Goal: Information Seeking & Learning: Learn about a topic

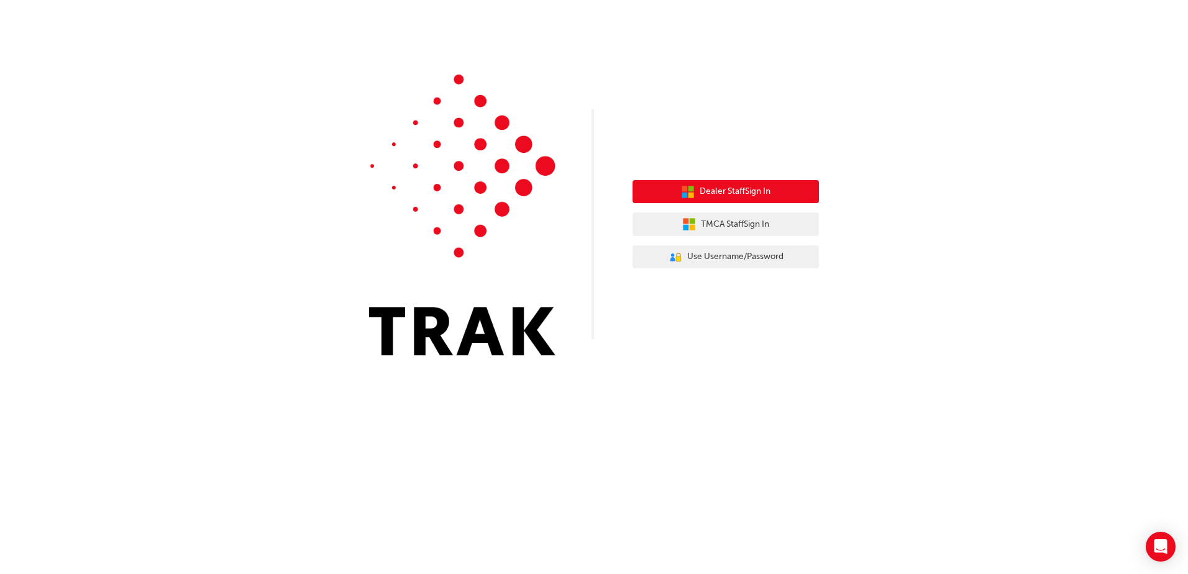
click at [733, 193] on span "Dealer Staff Sign In" at bounding box center [735, 192] width 71 height 14
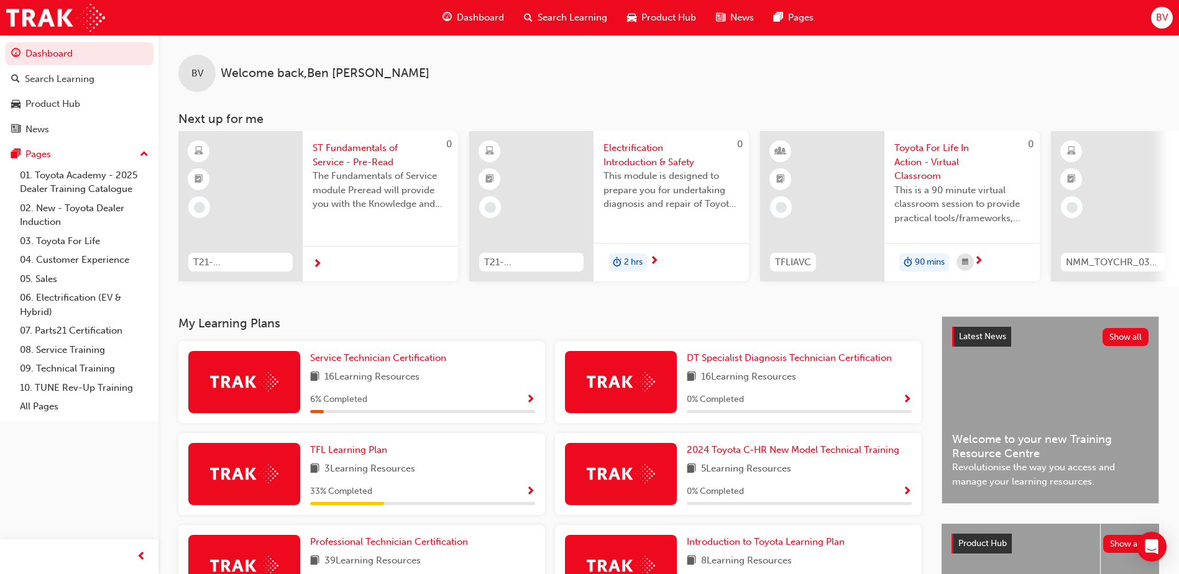
click at [549, 16] on span "Search Learning" at bounding box center [573, 18] width 70 height 14
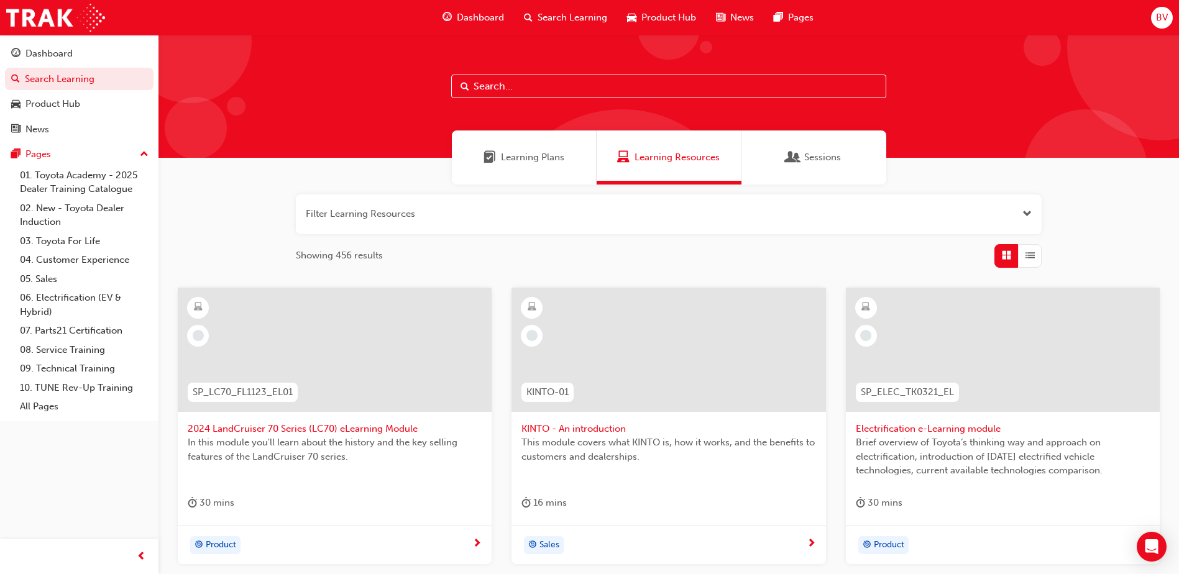
click at [490, 88] on input "text" at bounding box center [668, 87] width 435 height 24
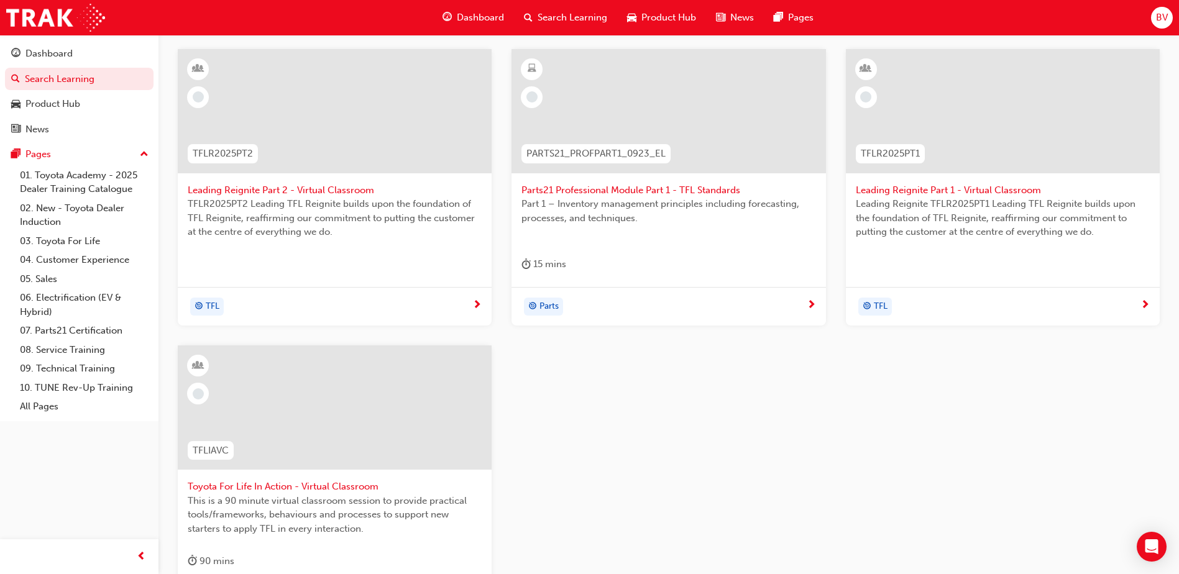
scroll to position [373, 0]
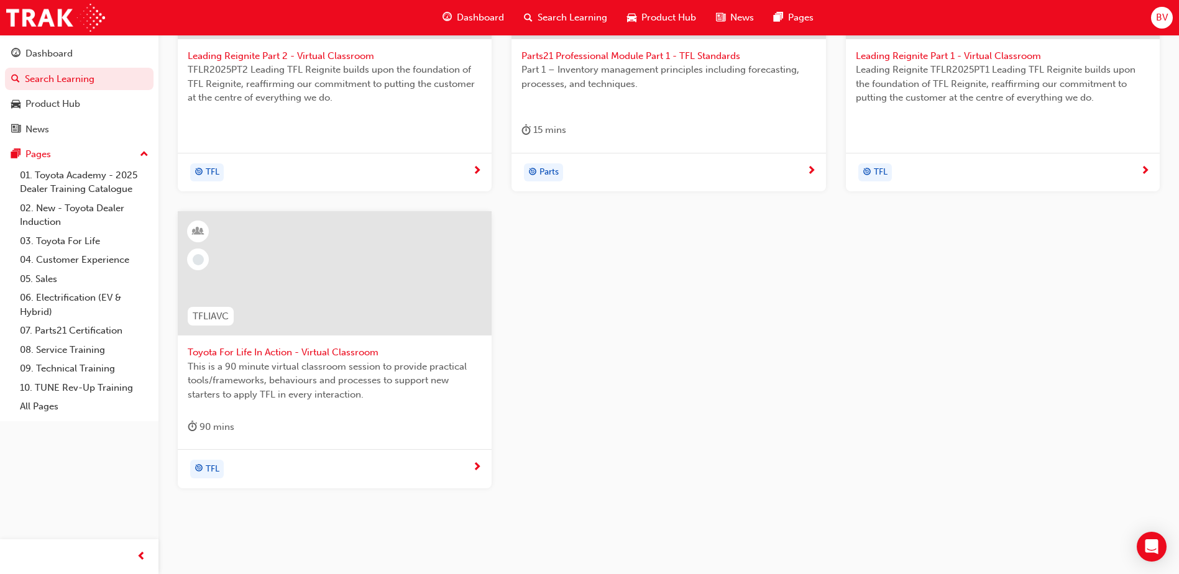
type input "tfl"
click at [254, 351] on span "Toyota For Life In Action - Virtual Classroom" at bounding box center [335, 353] width 294 height 14
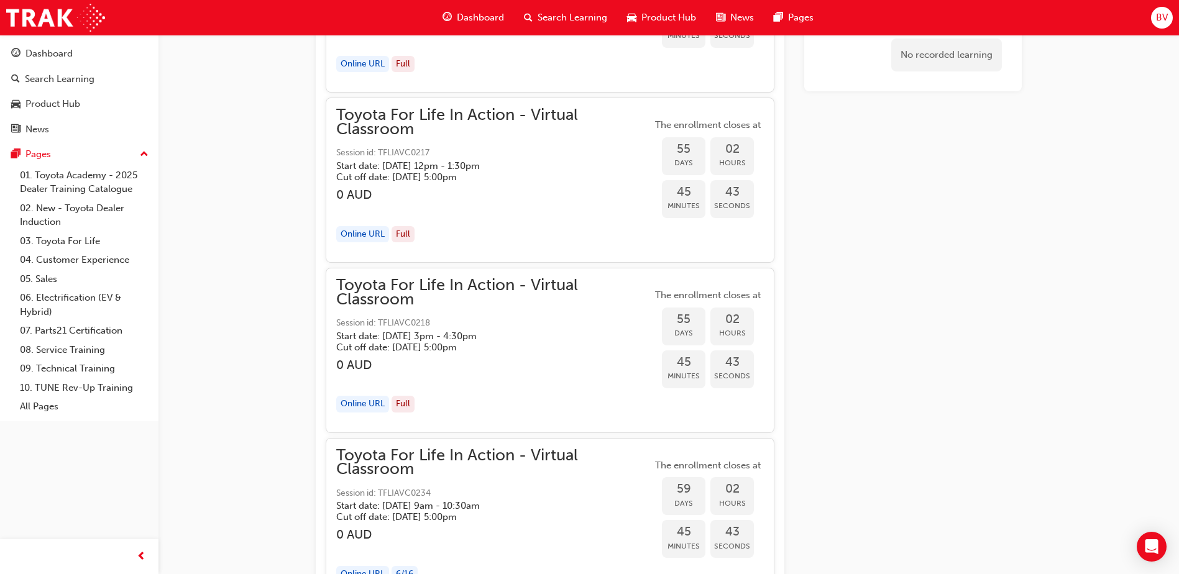
scroll to position [12504, 0]
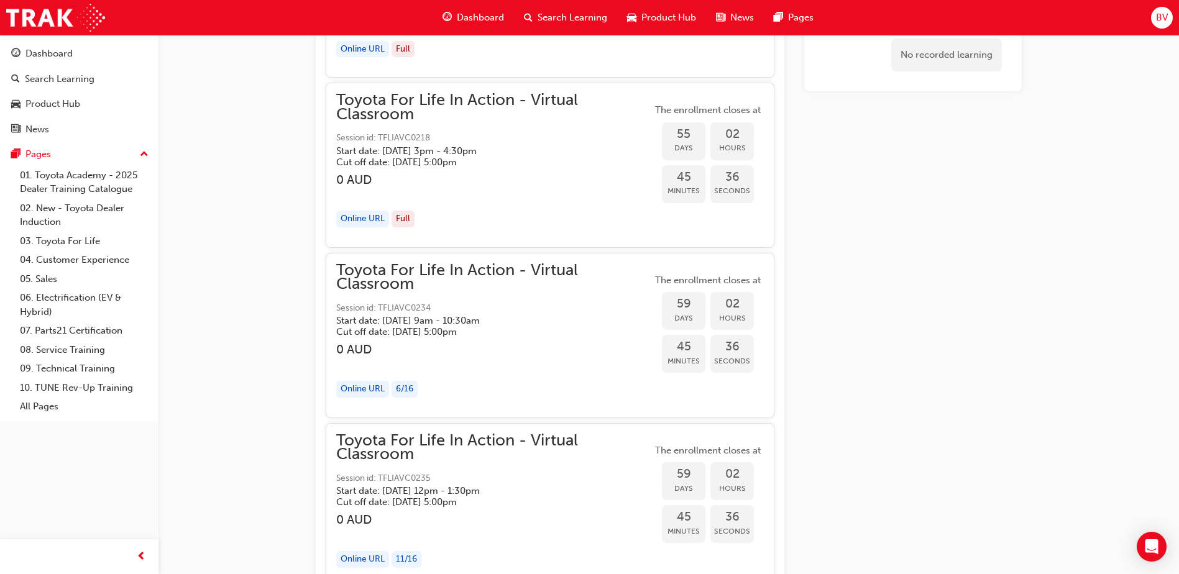
click at [373, 387] on div "Online URL" at bounding box center [362, 389] width 53 height 17
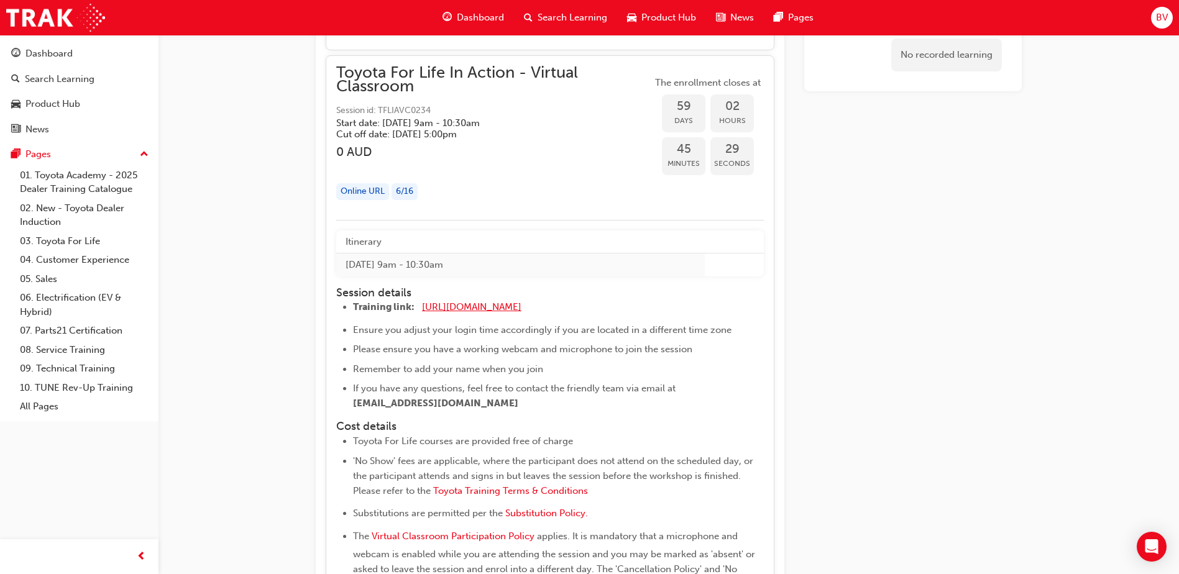
scroll to position [12629, 0]
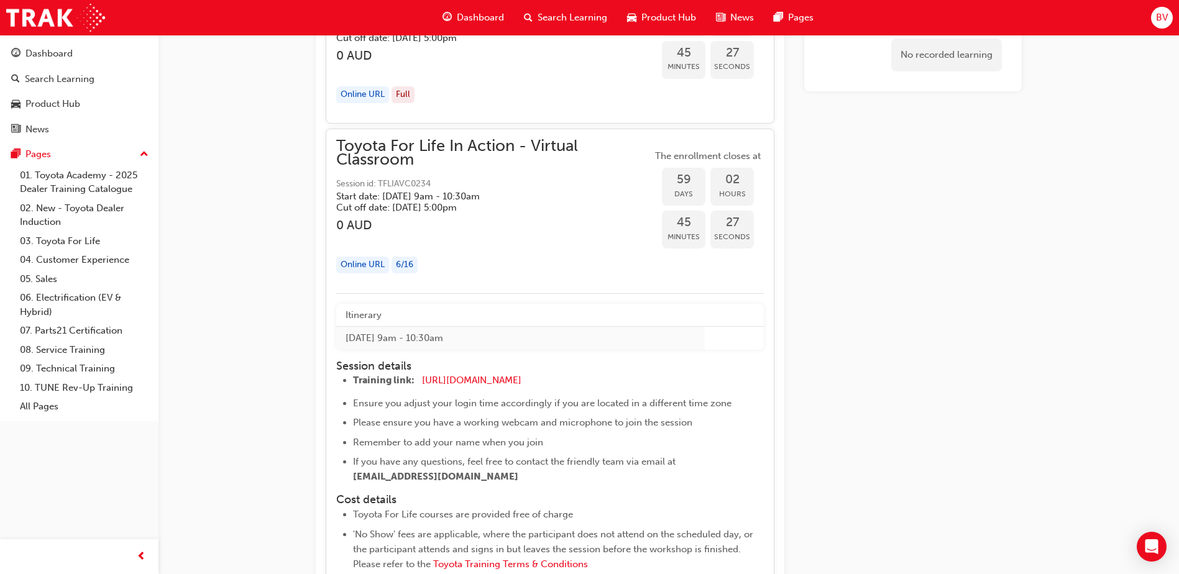
click at [415, 267] on div "6 / 16" at bounding box center [405, 265] width 26 height 17
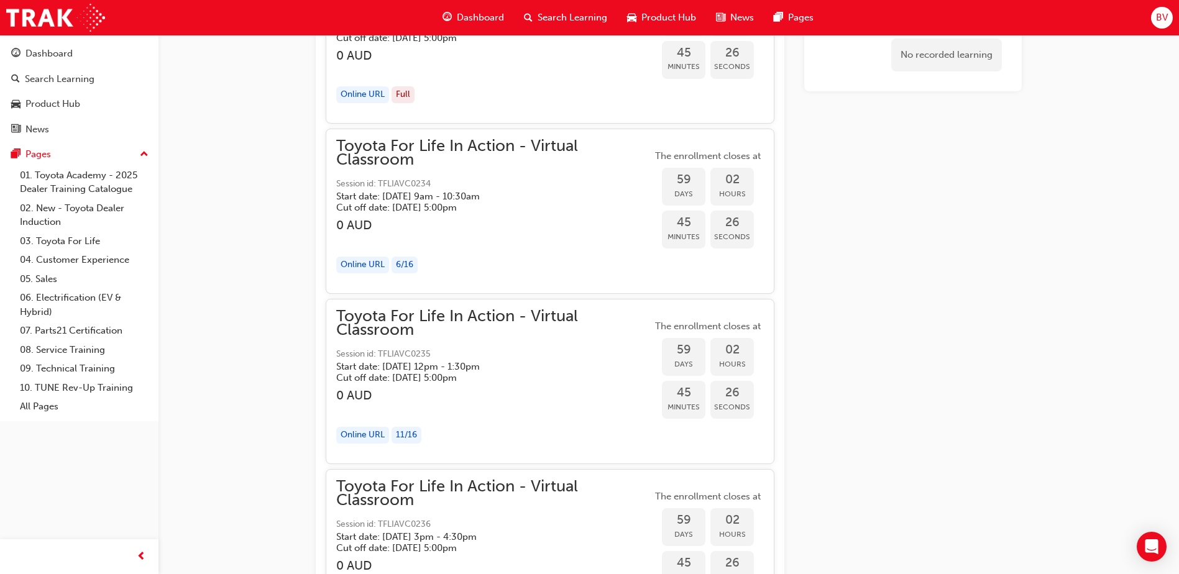
click at [377, 267] on div "Online URL" at bounding box center [362, 265] width 53 height 17
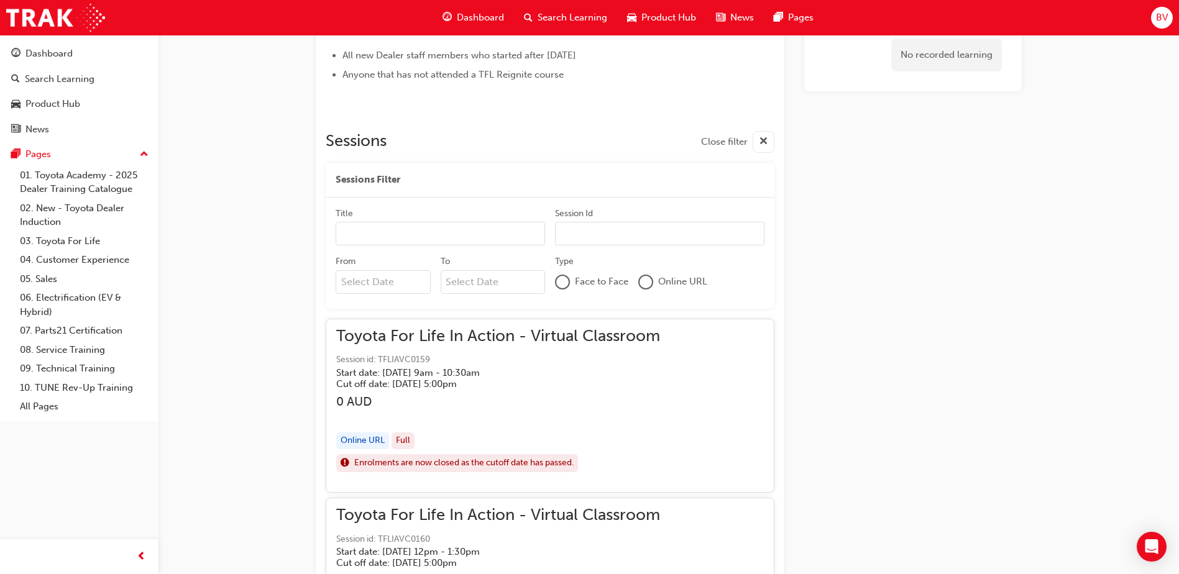
scroll to position [684, 0]
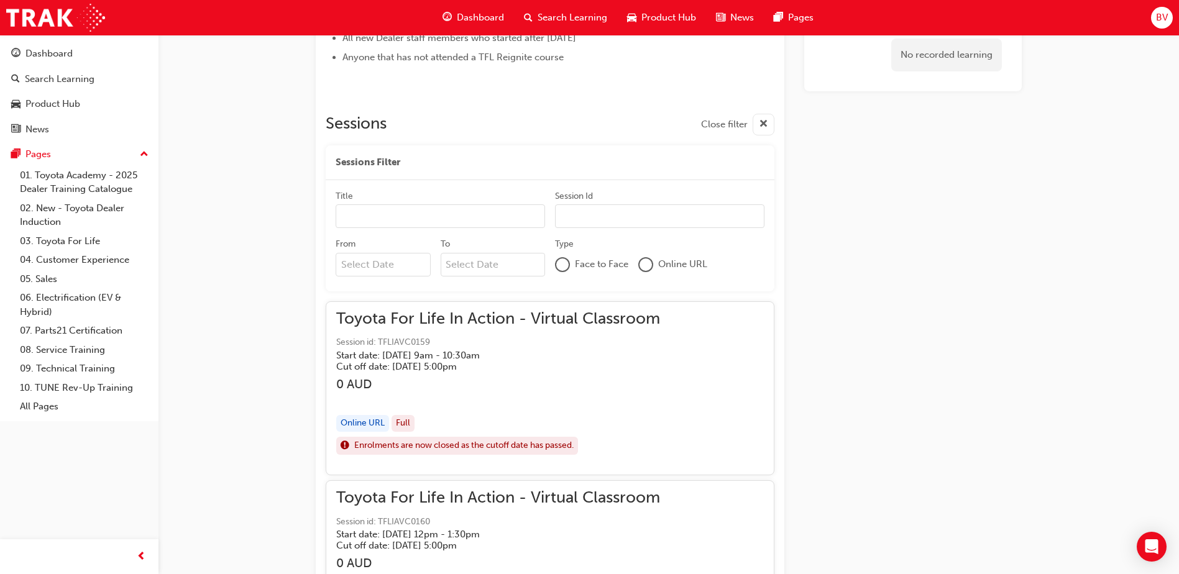
click at [377, 221] on input "Title" at bounding box center [440, 216] width 209 height 24
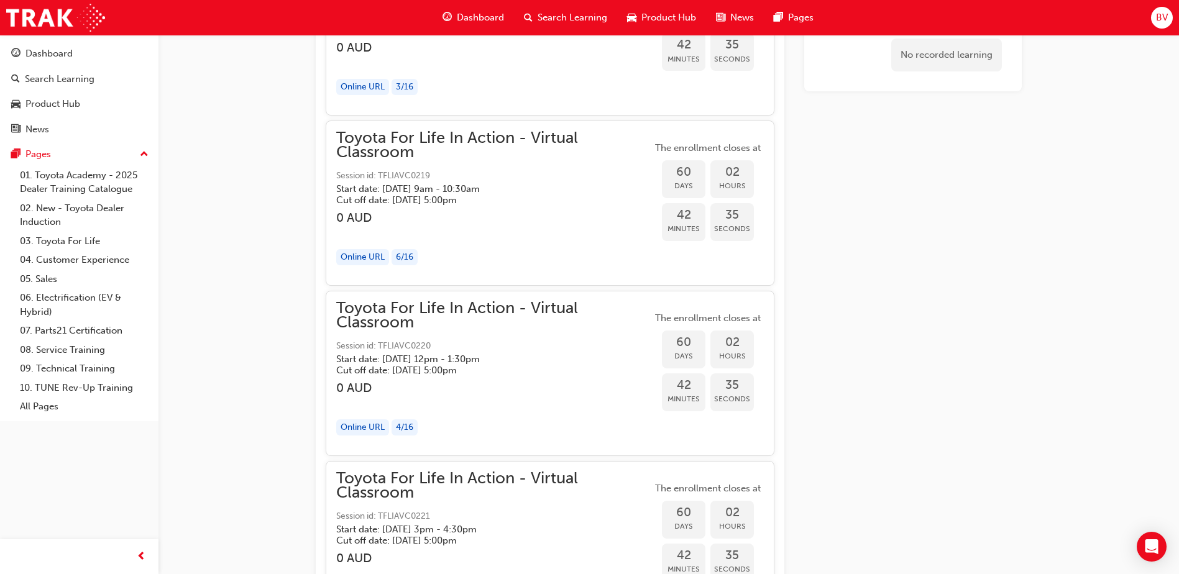
scroll to position [13486, 0]
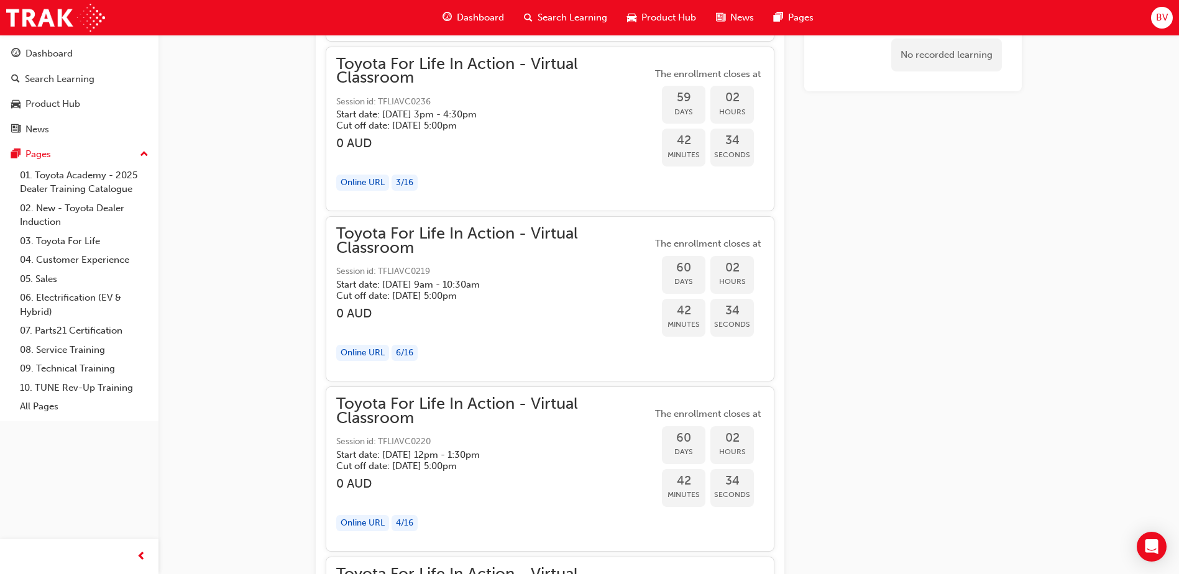
click at [462, 236] on span "Toyota For Life In Action - Virtual Classroom" at bounding box center [494, 241] width 316 height 28
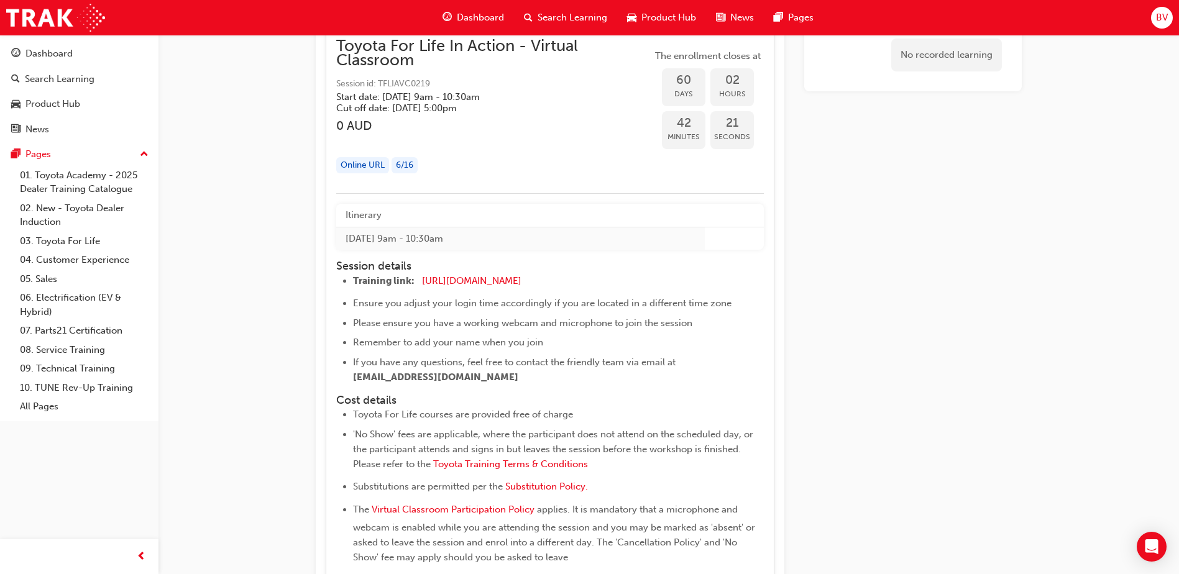
scroll to position [13672, 0]
click at [1165, 22] on span "BV" at bounding box center [1162, 18] width 12 height 14
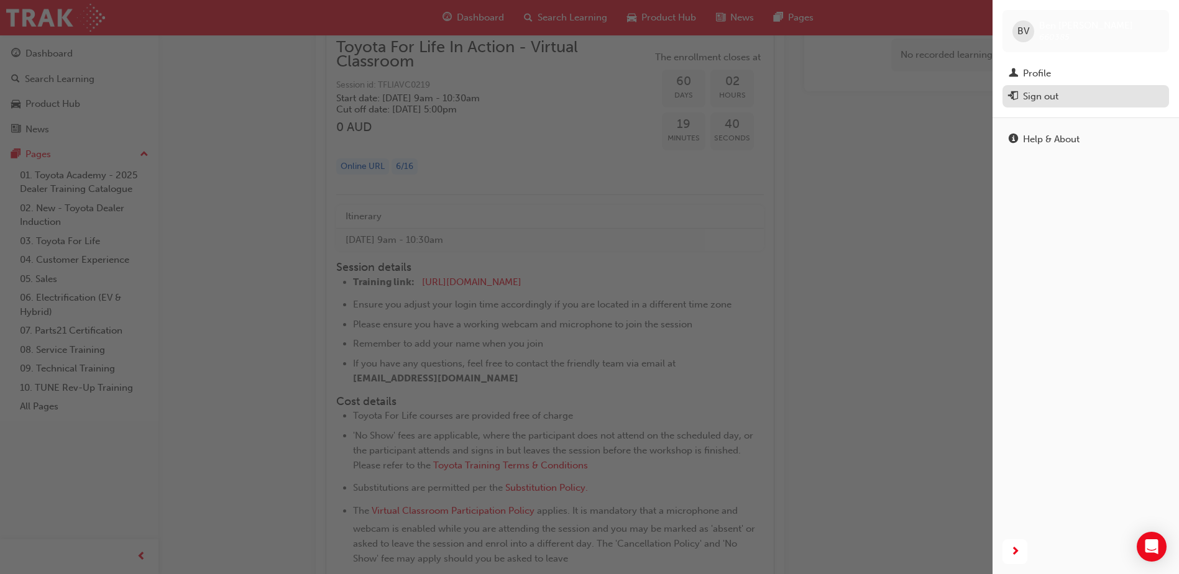
click at [1068, 98] on div "Sign out" at bounding box center [1086, 97] width 154 height 16
